Goal: Task Accomplishment & Management: Complete application form

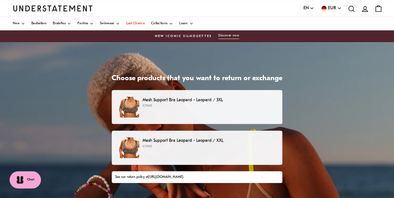
click at [245, 103] on p "Mesh Support Bra Leopard - Leopard / 3XL" at bounding box center [208, 100] width 133 height 7
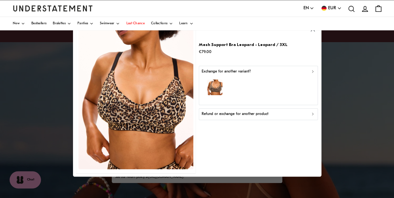
click at [269, 116] on div "Refund or exchange for another product" at bounding box center [258, 115] width 114 height 6
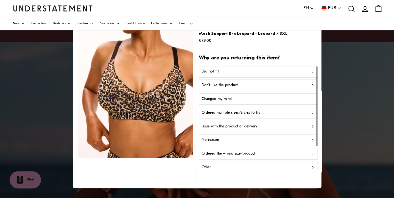
click at [264, 71] on div "Did not fit" at bounding box center [258, 72] width 114 height 6
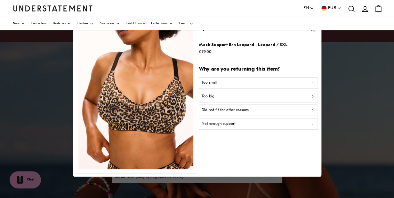
click at [257, 111] on div "Did not fit for other reasons" at bounding box center [258, 110] width 114 height 6
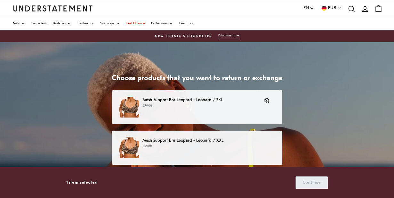
click at [233, 146] on p "€79.00" at bounding box center [208, 146] width 133 height 5
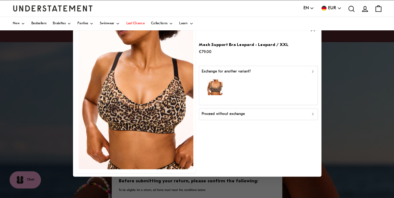
click at [253, 117] on div "Proceed without exchange" at bounding box center [258, 115] width 114 height 6
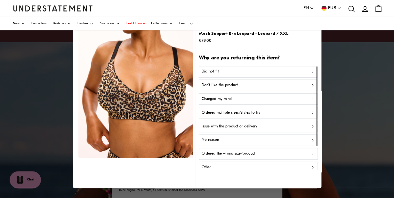
click at [259, 70] on div "Did not fit" at bounding box center [258, 72] width 114 height 6
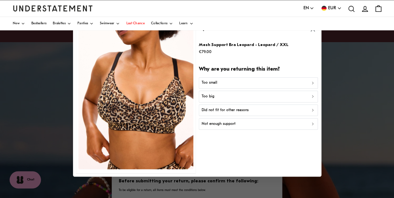
click at [247, 111] on div "Did not fit for other reasons" at bounding box center [258, 110] width 114 height 6
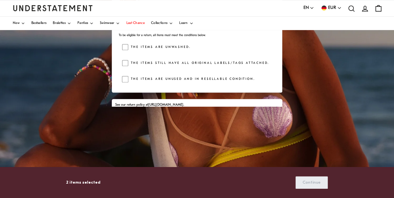
scroll to position [42, 0]
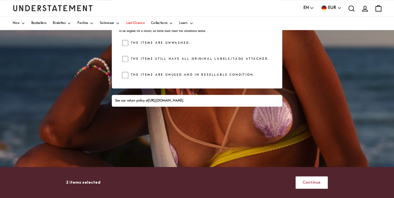
click at [309, 182] on span "Continue" at bounding box center [311, 183] width 18 height 12
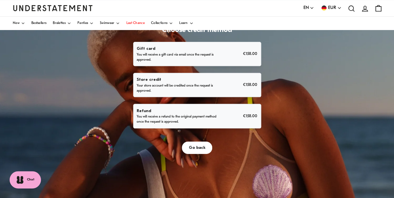
scroll to position [49, 0]
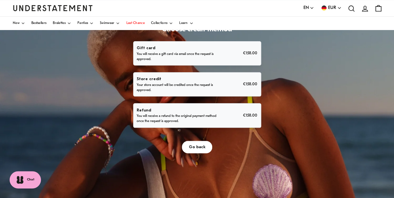
click at [212, 116] on p "You will receive a refund to the original payment method once the request is ap…" at bounding box center [177, 119] width 80 height 10
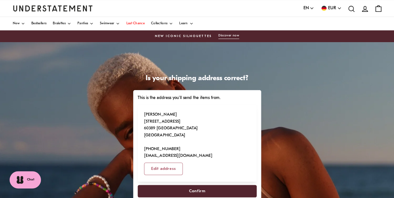
click at [214, 185] on span "Confirm" at bounding box center [196, 191] width 105 height 12
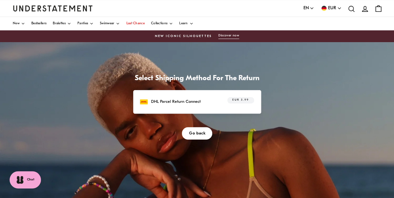
click at [197, 103] on p "DHL Parcel Return Connect" at bounding box center [176, 101] width 50 height 7
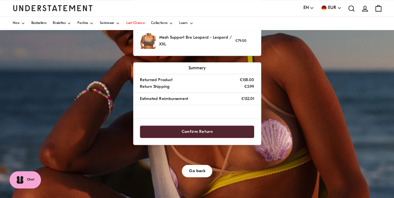
scroll to position [95, 0]
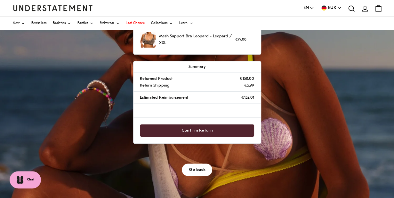
click at [216, 130] on span "Confirm Return" at bounding box center [197, 131] width 100 height 12
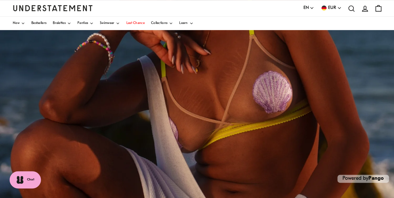
scroll to position [164, 0]
